Goal: Task Accomplishment & Management: Complete application form

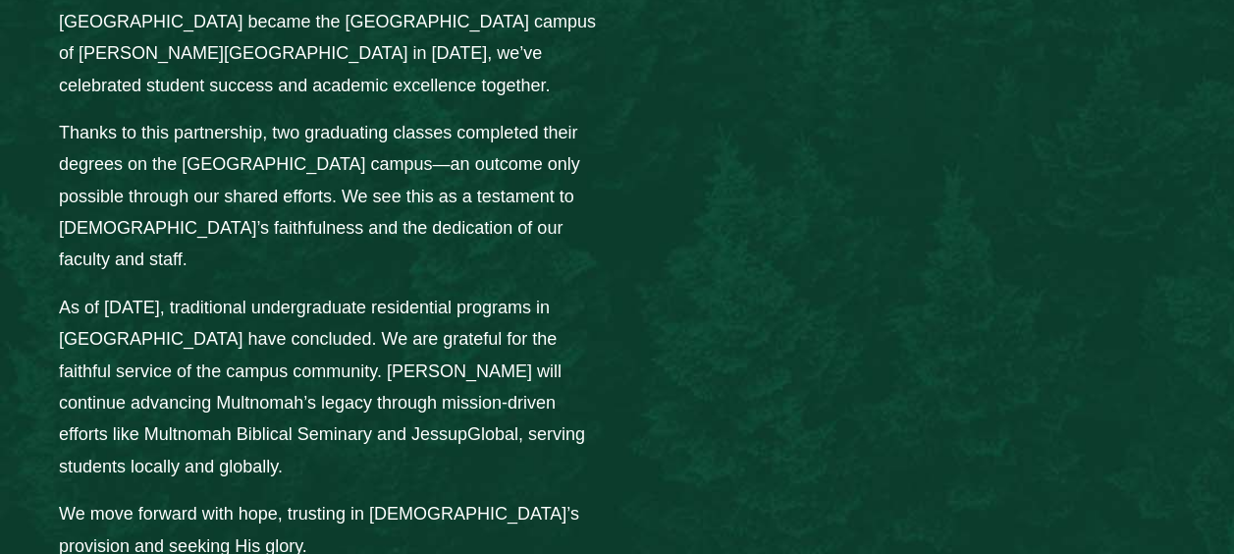
scroll to position [2846, 0]
drag, startPoint x: 1233, startPoint y: 305, endPoint x: 1233, endPoint y: 342, distance: 36.3
click at [1232, 346] on div "Multnomah & [PERSON_NAME]: Honoring the Past, Looking to the Future Over the pa…" at bounding box center [617, 202] width 1234 height 1200
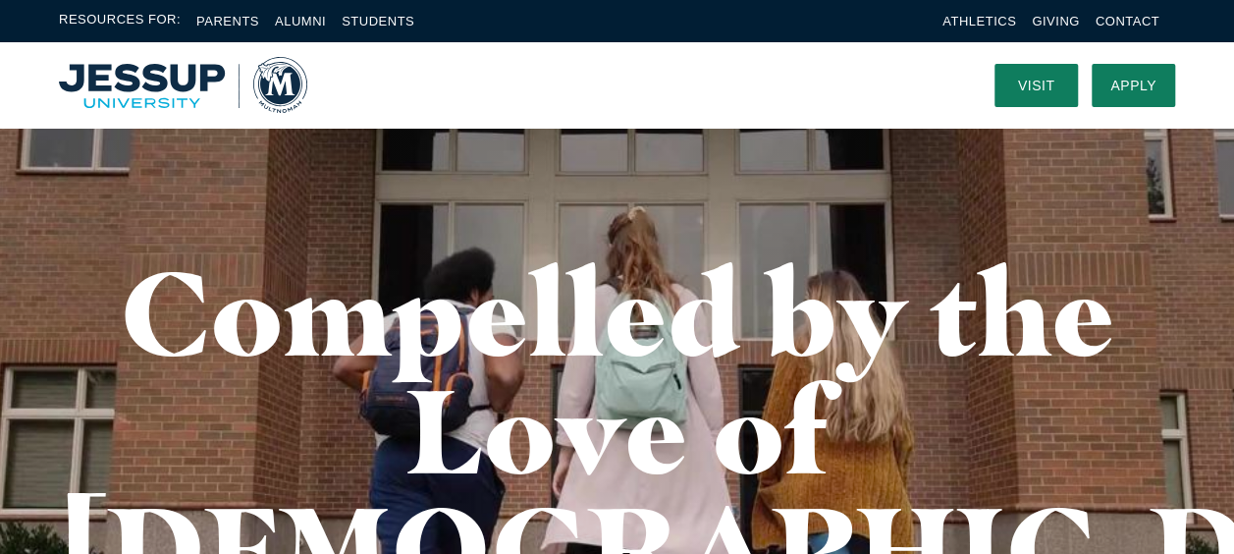
scroll to position [0, 0]
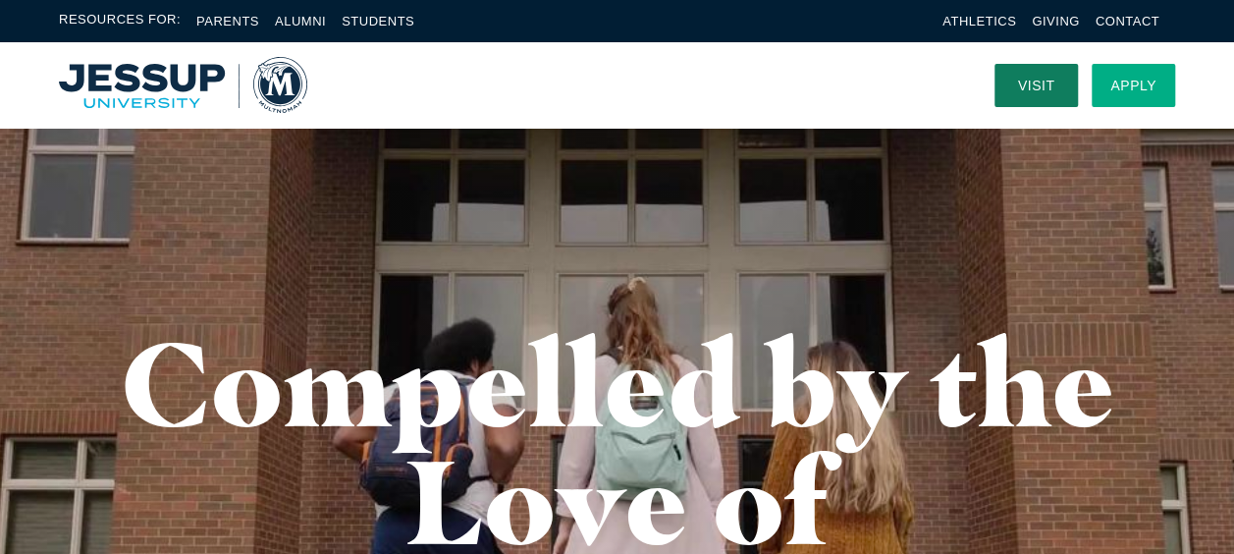
click at [1123, 81] on link "Apply" at bounding box center [1132, 85] width 83 height 43
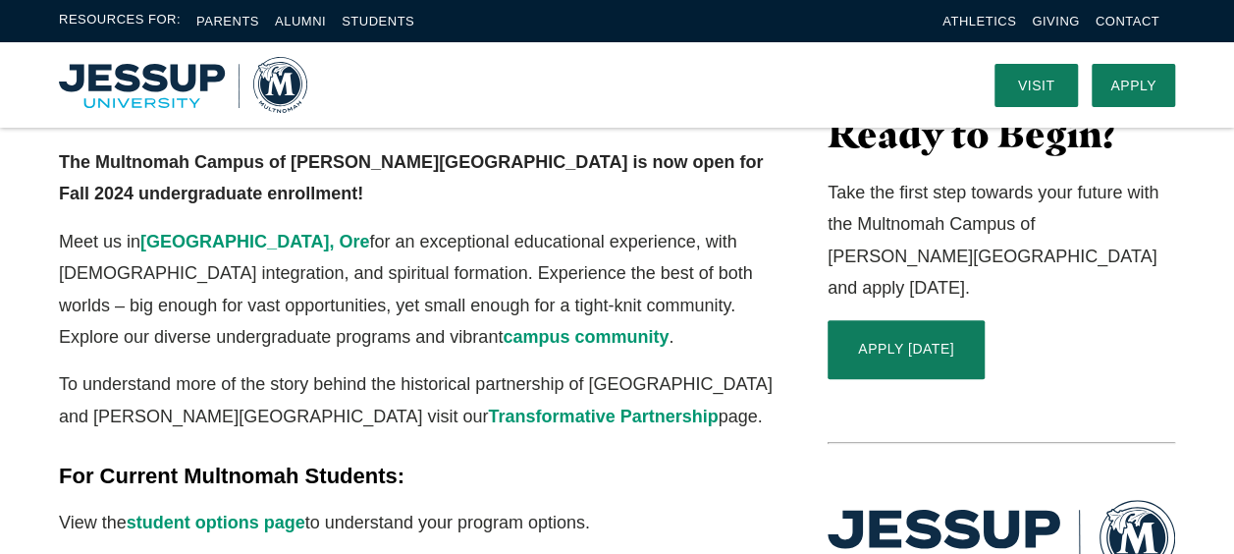
scroll to position [491, 0]
